Goal: Task Accomplishment & Management: Manage account settings

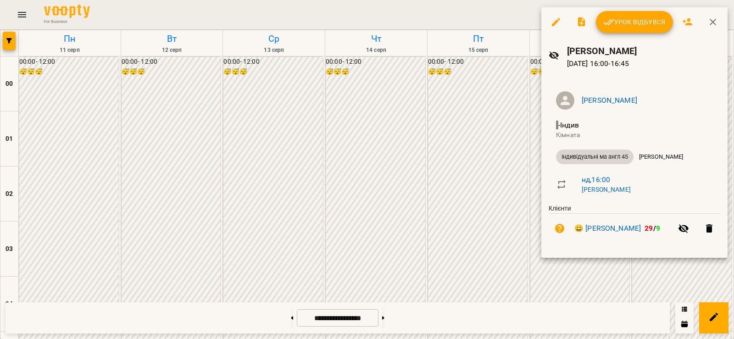
scroll to position [856, 0]
click at [529, 153] on div at bounding box center [367, 169] width 734 height 339
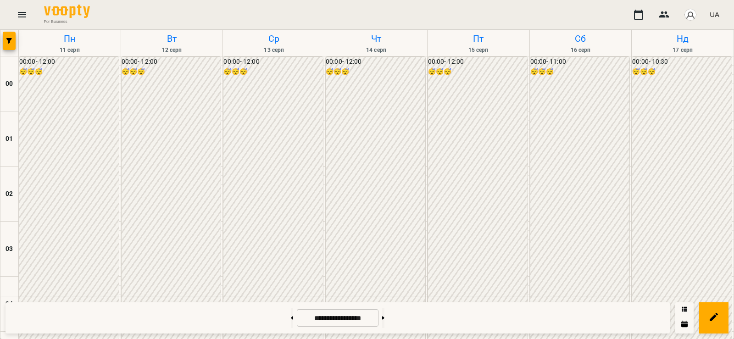
scroll to position [749, 0]
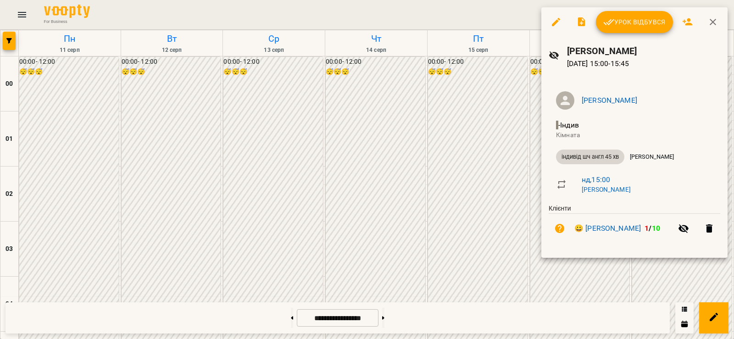
click at [655, 28] on span "Урок відбувся" at bounding box center [634, 22] width 62 height 11
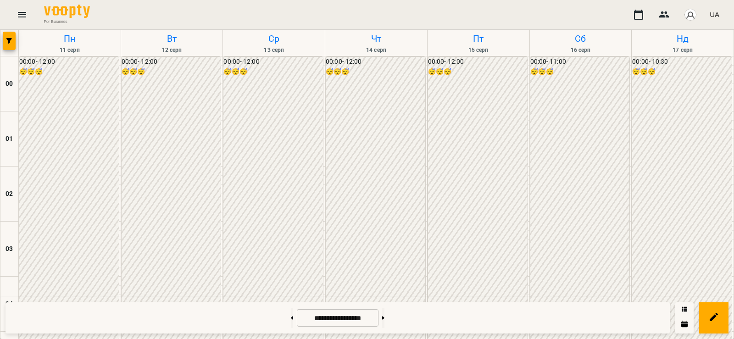
scroll to position [749, 0]
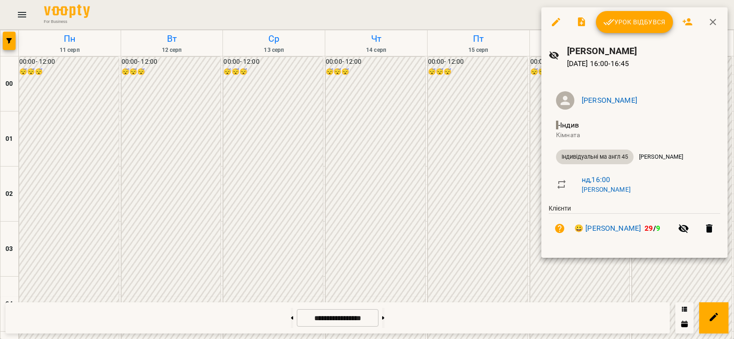
click at [633, 23] on span "Урок відбувся" at bounding box center [634, 22] width 62 height 11
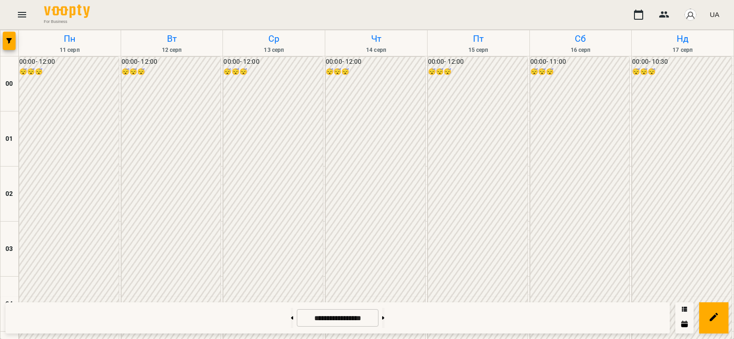
scroll to position [856, 0]
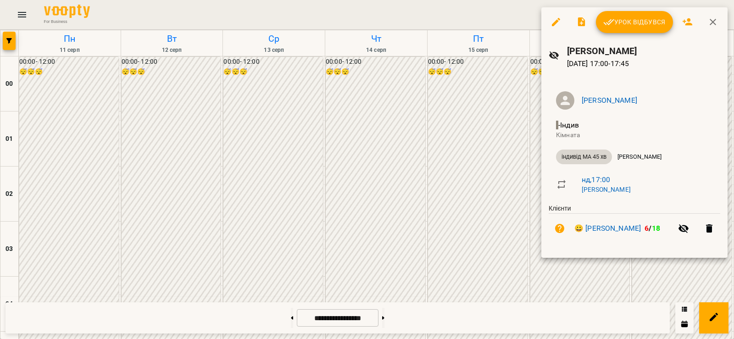
click at [635, 19] on span "Урок відбувся" at bounding box center [634, 22] width 62 height 11
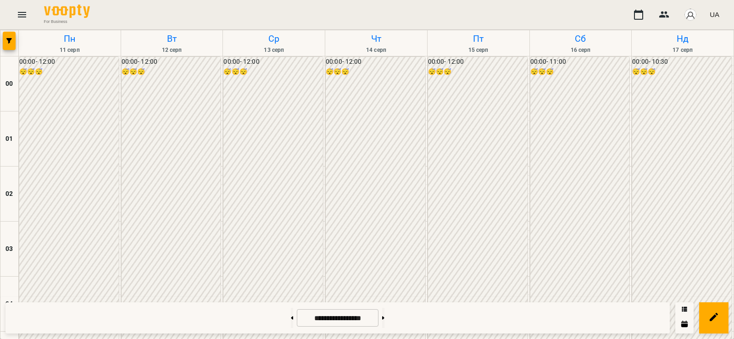
scroll to position [856, 0]
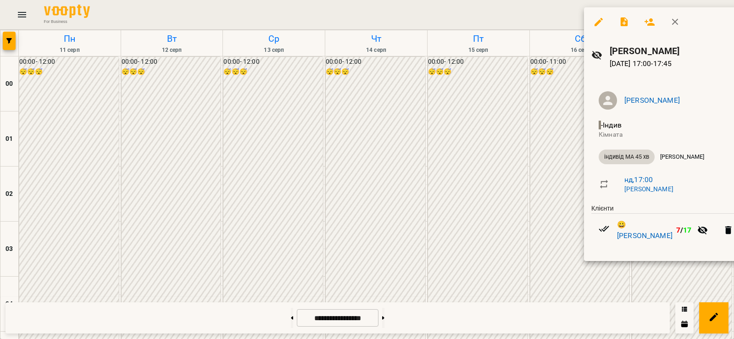
click at [572, 280] on div at bounding box center [367, 169] width 734 height 339
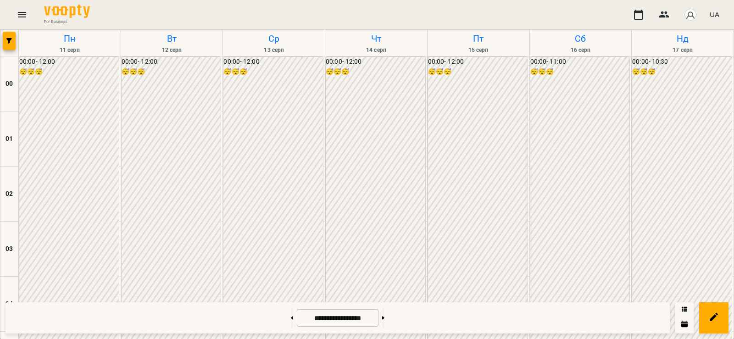
scroll to position [758, 0]
